Goal: Task Accomplishment & Management: Use online tool/utility

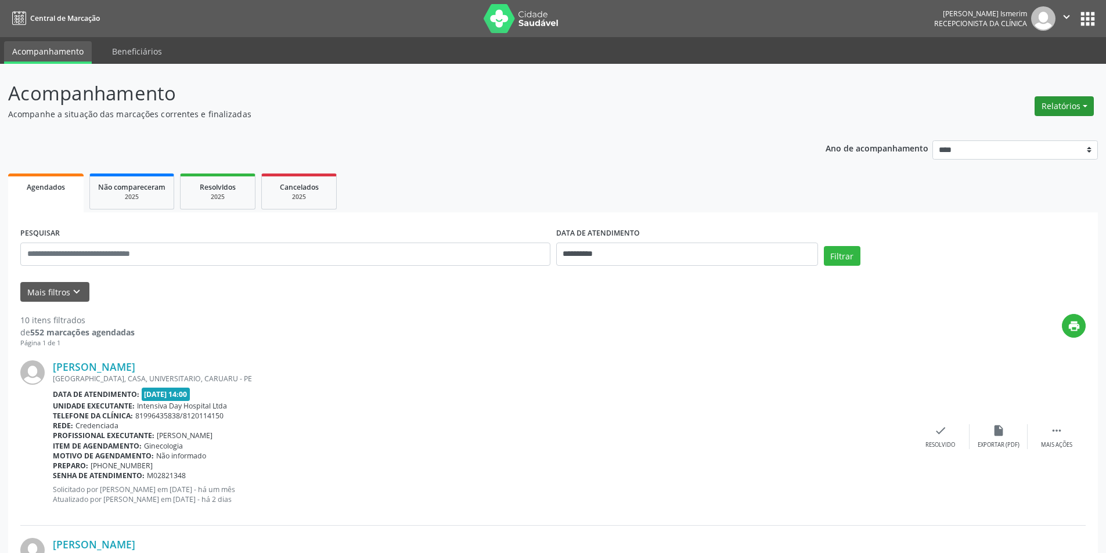
click at [1053, 106] on button "Relatórios" at bounding box center [1064, 106] width 59 height 20
click at [1024, 131] on link "Agendamentos" at bounding box center [1032, 131] width 125 height 16
select select "*"
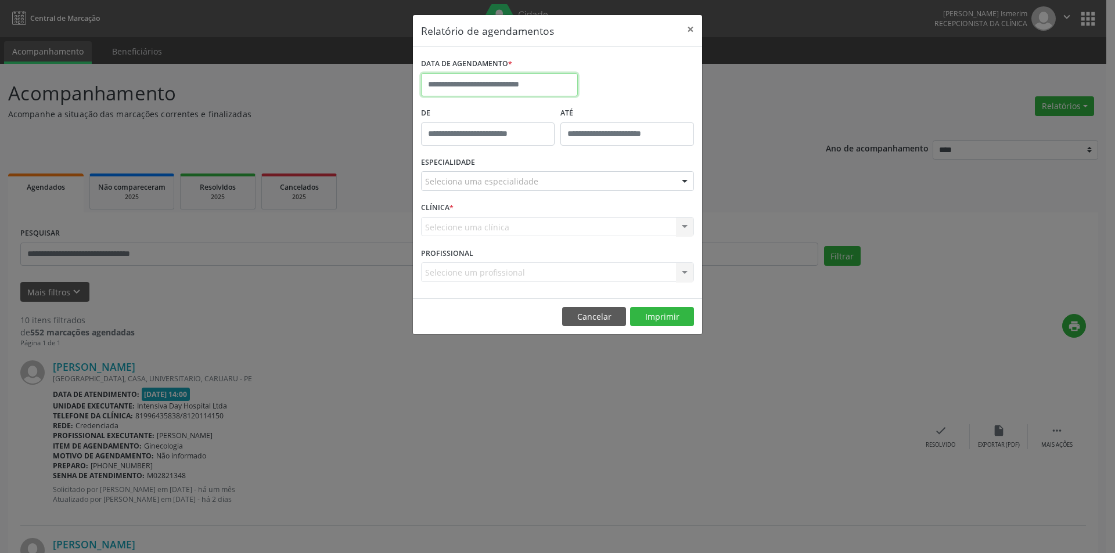
click at [521, 82] on input "text" at bounding box center [499, 84] width 157 height 23
click at [506, 196] on span "13" at bounding box center [510, 192] width 23 height 23
type input "**********"
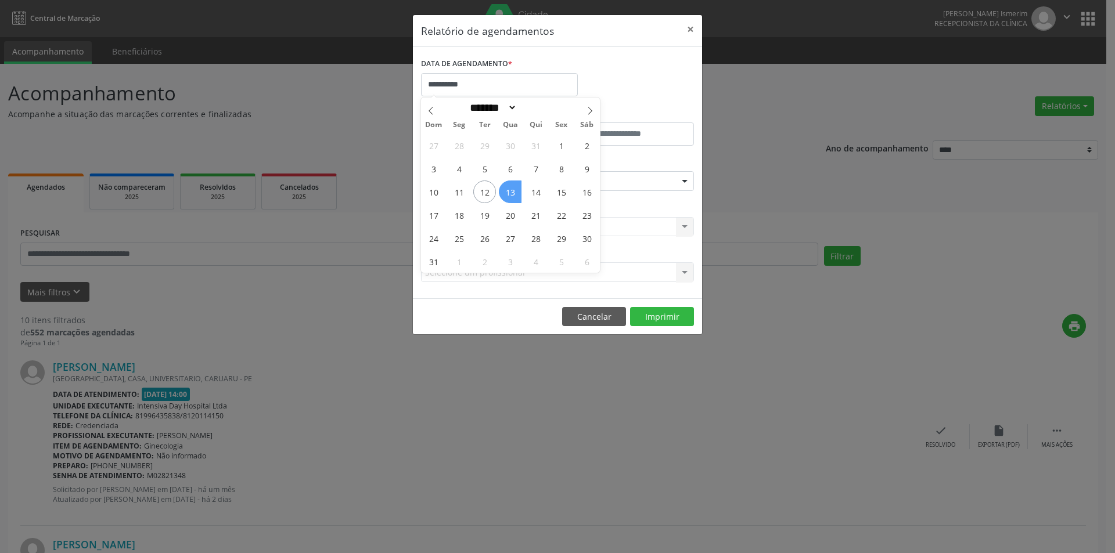
click at [506, 196] on span "13" at bounding box center [510, 192] width 23 height 23
click at [539, 177] on div "Seleciona uma especialidade" at bounding box center [557, 181] width 273 height 20
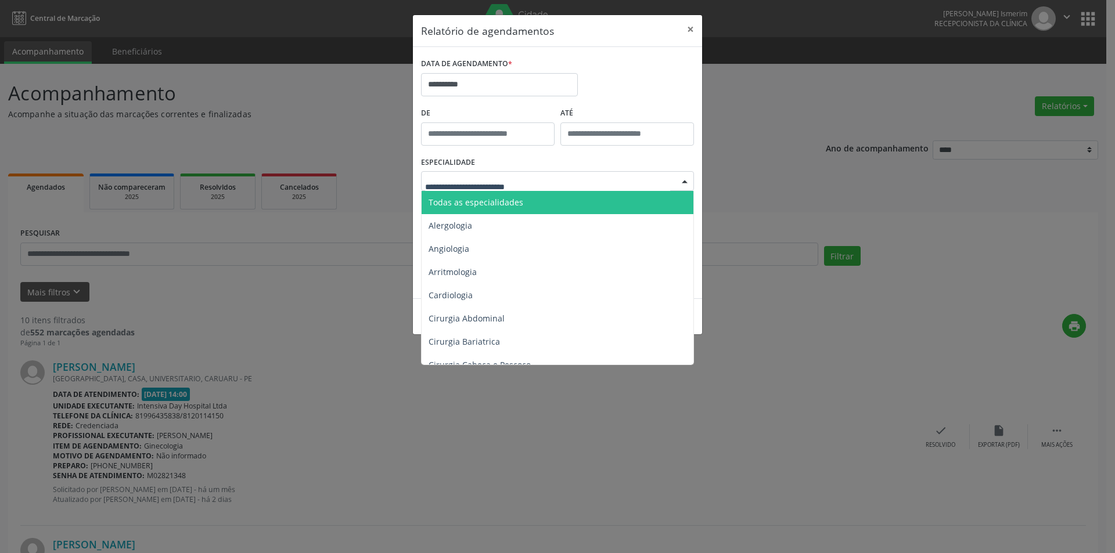
click at [500, 200] on span "Todas as especialidades" at bounding box center [476, 202] width 95 height 11
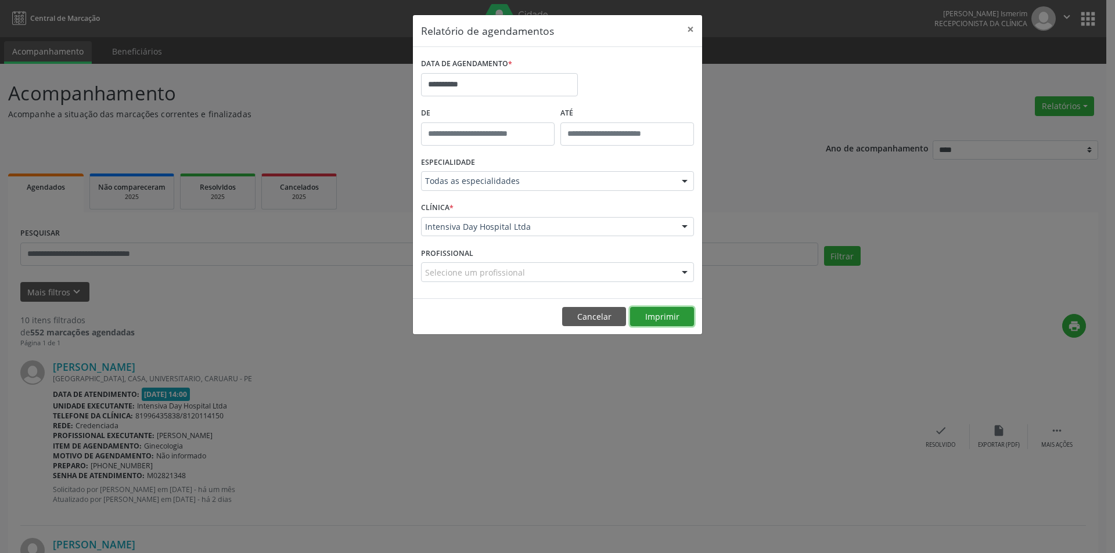
click at [671, 314] on button "Imprimir" at bounding box center [662, 317] width 64 height 20
